Goal: Information Seeking & Learning: Learn about a topic

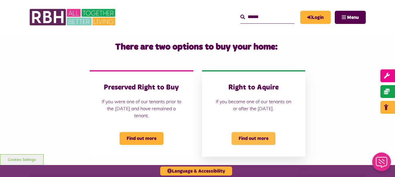
click at [253, 138] on span "Find out more" at bounding box center [253, 138] width 44 height 13
